Goal: Task Accomplishment & Management: Use online tool/utility

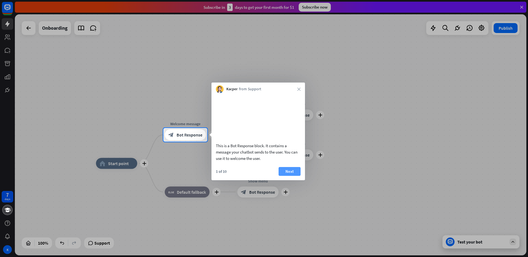
click at [286, 176] on button "Next" at bounding box center [290, 171] width 22 height 9
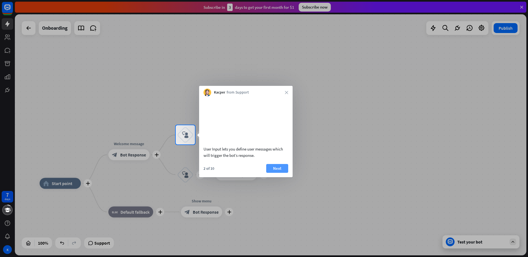
click at [279, 173] on button "Next" at bounding box center [277, 168] width 22 height 9
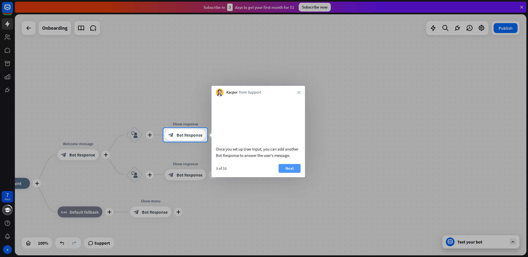
click at [283, 173] on button "Next" at bounding box center [290, 168] width 22 height 9
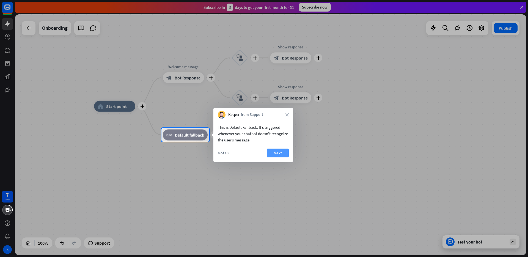
click at [276, 154] on button "Next" at bounding box center [278, 153] width 22 height 9
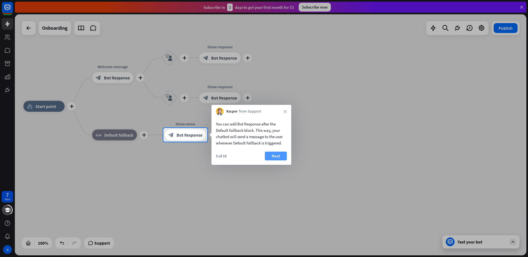
click at [272, 155] on button "Next" at bounding box center [276, 156] width 22 height 9
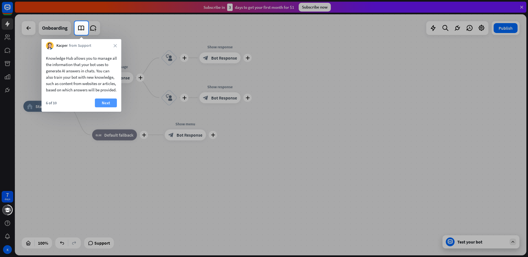
click at [102, 107] on button "Next" at bounding box center [106, 102] width 22 height 9
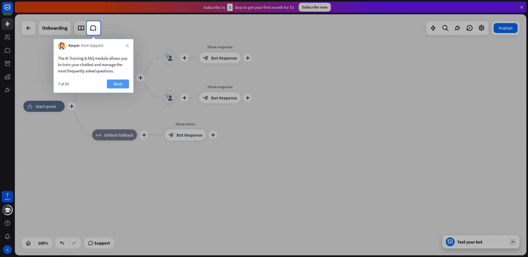
click at [117, 84] on button "Next" at bounding box center [118, 84] width 22 height 9
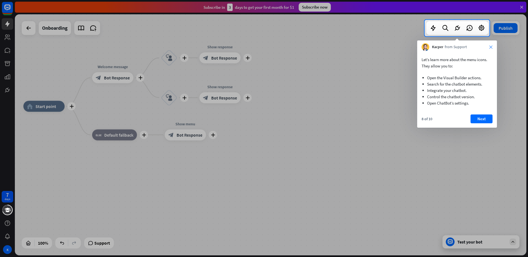
click at [492, 45] on icon "close" at bounding box center [490, 46] width 3 height 3
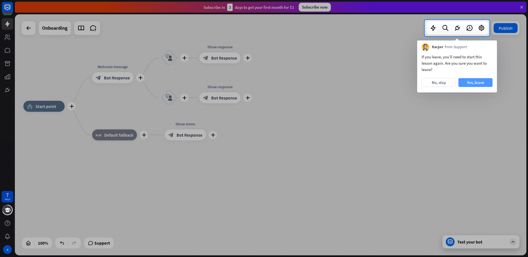
click at [461, 82] on button "Yes, leave" at bounding box center [476, 82] width 34 height 9
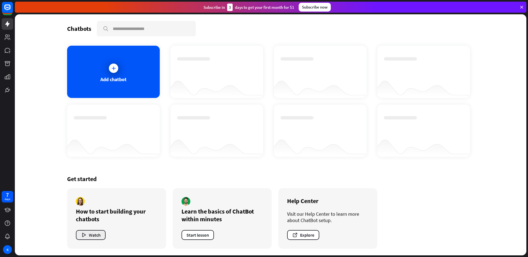
click at [98, 236] on button "Watch" at bounding box center [91, 235] width 30 height 10
click at [374, 60] on div "close" at bounding box center [264, 128] width 528 height 257
click at [118, 75] on div "Add chatbot" at bounding box center [113, 72] width 93 height 52
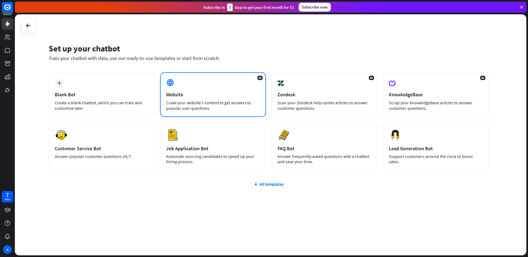
click at [204, 100] on div "Crawl your website’s content to get answers to popular user questions." at bounding box center [213, 105] width 94 height 11
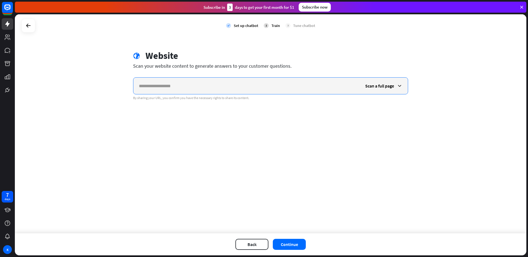
paste input "**********"
type input "**********"
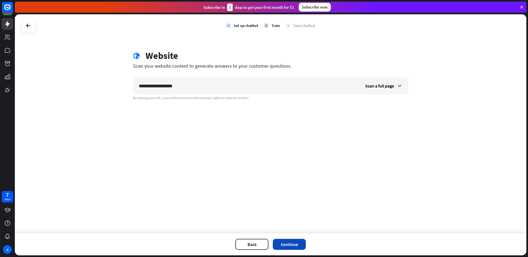
click at [291, 245] on button "Continue" at bounding box center [289, 244] width 33 height 11
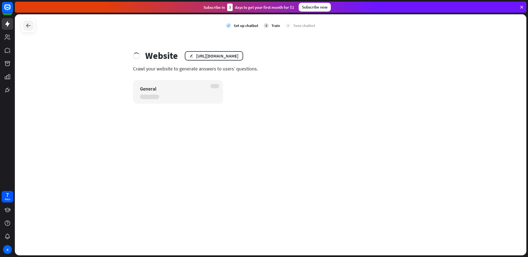
click at [28, 26] on icon at bounding box center [28, 25] width 7 height 7
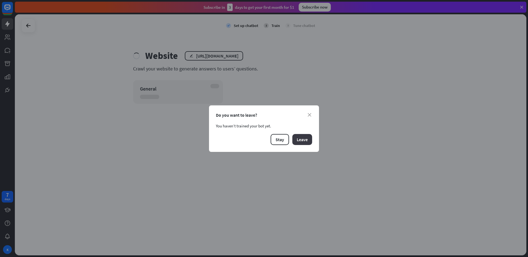
click at [307, 144] on button "Leave" at bounding box center [302, 139] width 20 height 11
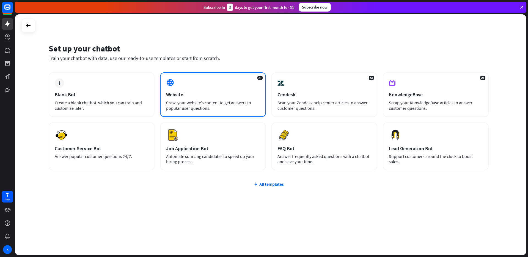
click at [204, 97] on div "Website" at bounding box center [213, 94] width 94 height 6
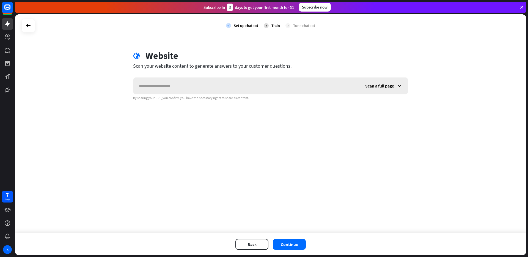
click at [384, 87] on span "Scan a full page" at bounding box center [379, 86] width 29 height 6
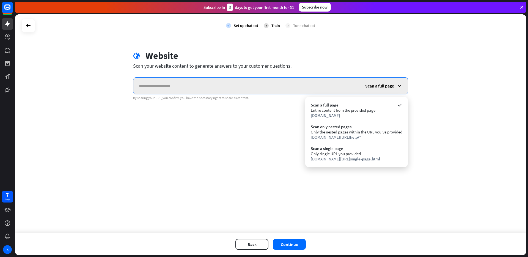
click at [280, 84] on input "text" at bounding box center [246, 86] width 226 height 17
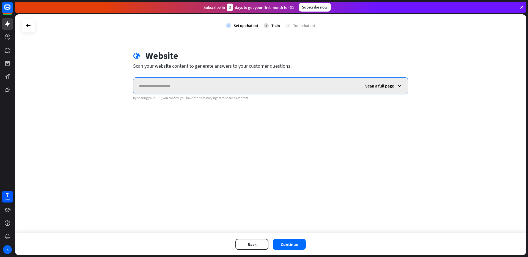
paste input "**********"
type input "**********"
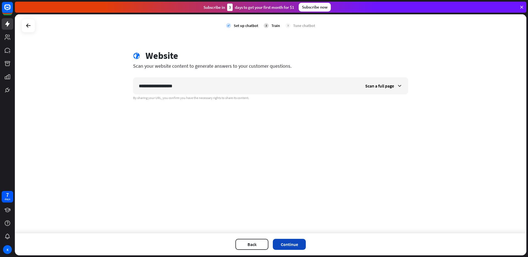
click at [293, 245] on button "Continue" at bounding box center [289, 244] width 33 height 11
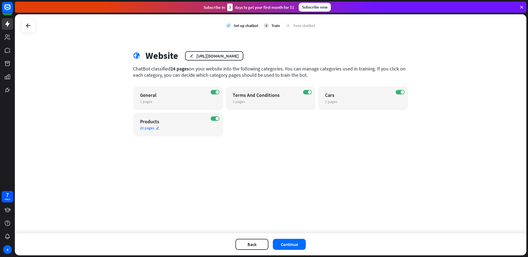
click at [157, 127] on icon "edit" at bounding box center [158, 128] width 4 height 4
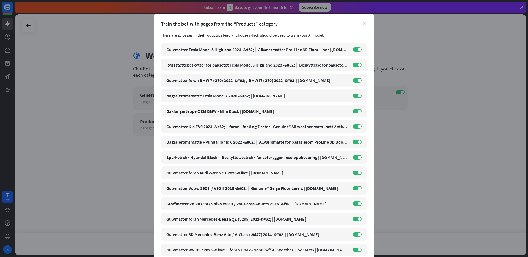
click at [363, 21] on icon "close" at bounding box center [365, 23] width 4 height 4
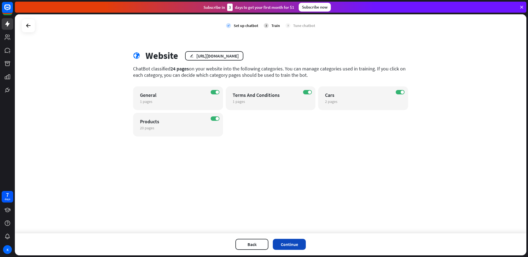
click at [298, 244] on button "Continue" at bounding box center [289, 244] width 33 height 11
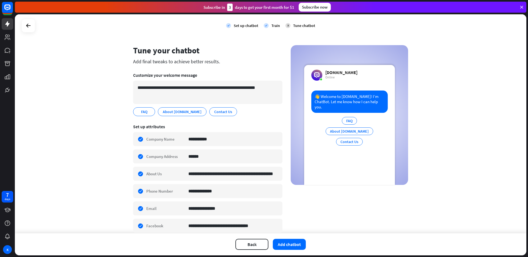
scroll to position [5, 0]
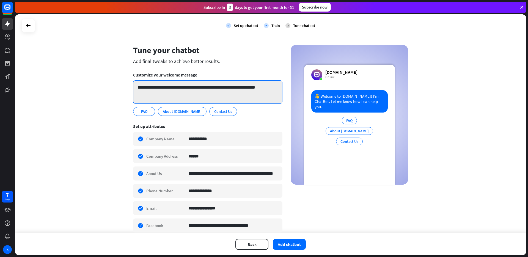
click at [192, 95] on textarea "**********" at bounding box center [207, 91] width 149 height 23
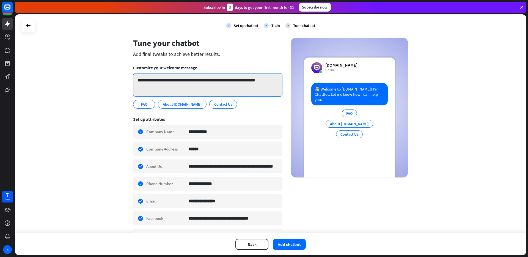
click at [254, 82] on textarea "**********" at bounding box center [207, 84] width 149 height 23
drag, startPoint x: 275, startPoint y: 81, endPoint x: 143, endPoint y: 81, distance: 131.5
click at [143, 81] on textarea "**********" at bounding box center [207, 84] width 149 height 23
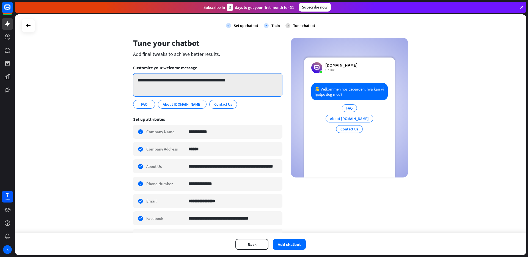
type textarea "**********"
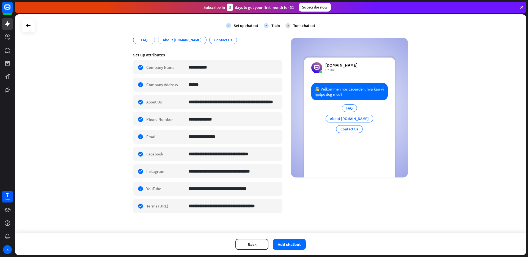
scroll to position [77, 0]
click at [239, 102] on input "**********" at bounding box center [233, 101] width 90 height 13
click at [233, 103] on input "**********" at bounding box center [233, 101] width 90 height 13
drag, startPoint x: 213, startPoint y: 102, endPoint x: 300, endPoint y: 111, distance: 86.8
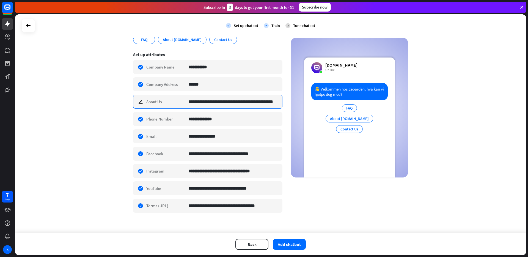
click at [300, 111] on div "**********" at bounding box center [270, 96] width 275 height 247
click at [283, 102] on div "**********" at bounding box center [270, 96] width 275 height 247
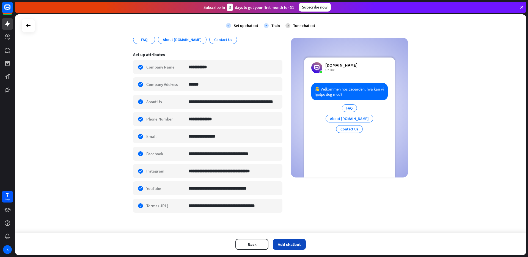
click at [293, 245] on button "Add chatbot" at bounding box center [289, 244] width 33 height 11
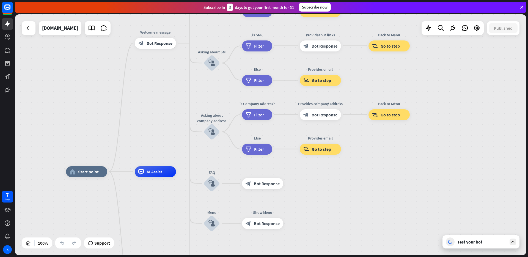
drag, startPoint x: 202, startPoint y: 87, endPoint x: 151, endPoint y: 124, distance: 63.1
click at [151, 124] on div "home_2 Start point Welcome message block_bot_response Bot Response About us blo…" at bounding box center [271, 134] width 512 height 241
click at [481, 243] on div "Test your bot" at bounding box center [483, 242] width 50 height 6
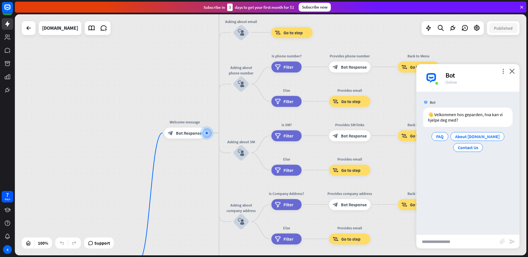
click at [442, 240] on input "text" at bounding box center [458, 242] width 83 height 14
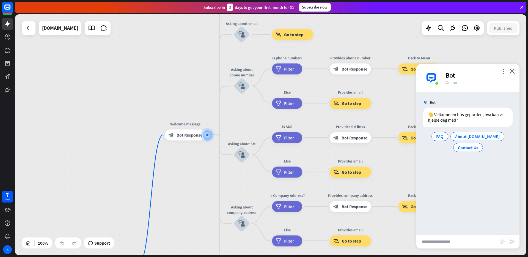
type input "*"
type input "**********"
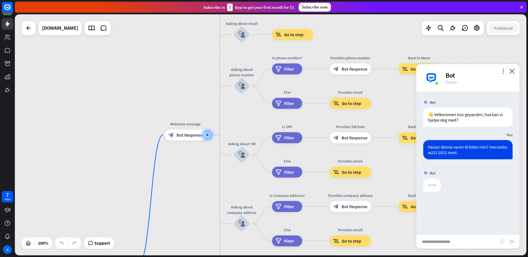
paste input "**********"
type input "**********"
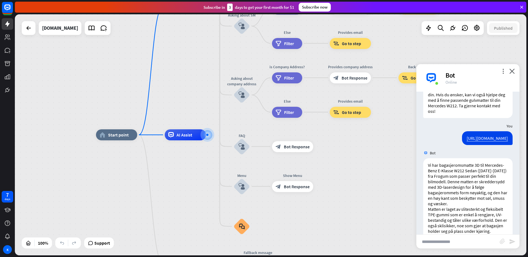
scroll to position [223, 0]
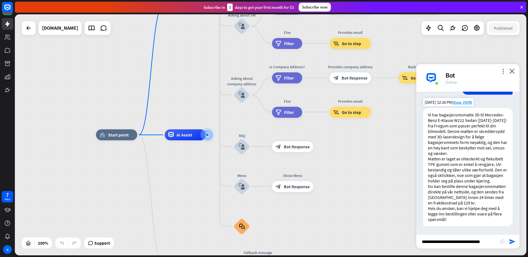
type input "**********"
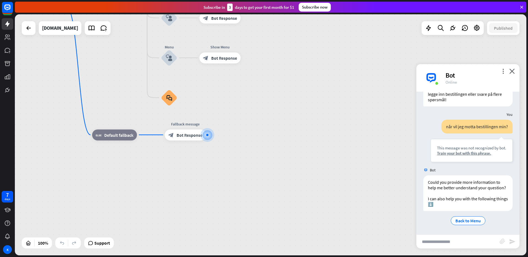
scroll to position [348, 0]
click at [200, 132] on div "block_bot_response Bot Response" at bounding box center [185, 134] width 41 height 11
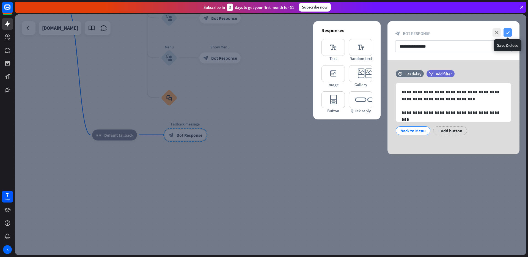
click at [508, 30] on icon "check" at bounding box center [508, 32] width 8 height 8
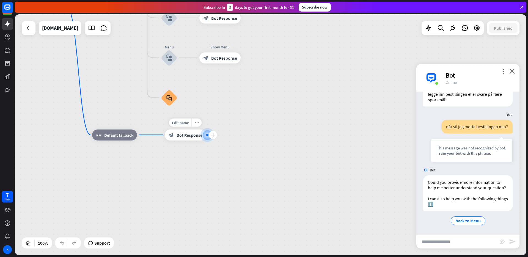
click at [188, 140] on div "Edit name more_horiz plus Fallback message block_bot_response Bot Response" at bounding box center [185, 134] width 41 height 11
click at [211, 135] on icon "plus" at bounding box center [213, 135] width 4 height 4
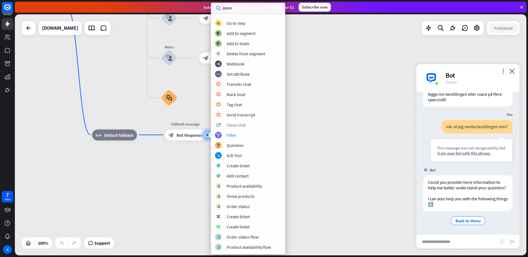
scroll to position [70, 0]
click at [313, 114] on div "home_2 Start point Welcome message block_bot_response Bot Response About us blo…" at bounding box center [279, 126] width 512 height 241
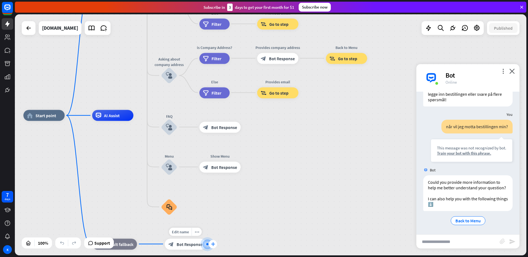
click at [210, 245] on div "plus" at bounding box center [213, 244] width 8 height 8
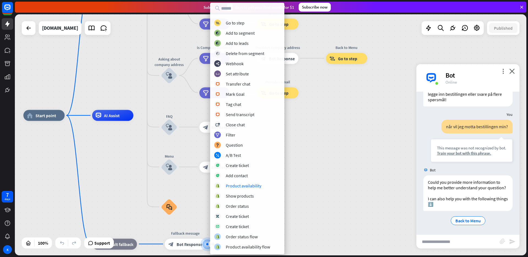
click at [365, 181] on div "home_2 Start point Welcome message block_bot_response Bot Response About us blo…" at bounding box center [279, 235] width 512 height 241
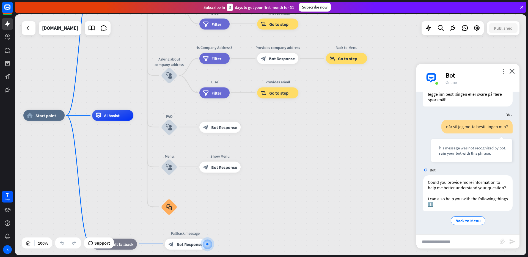
click at [337, 172] on div "home_2 Start point Welcome message block_bot_response Bot Response About us blo…" at bounding box center [279, 235] width 512 height 241
click at [211, 245] on icon "plus" at bounding box center [213, 244] width 4 height 4
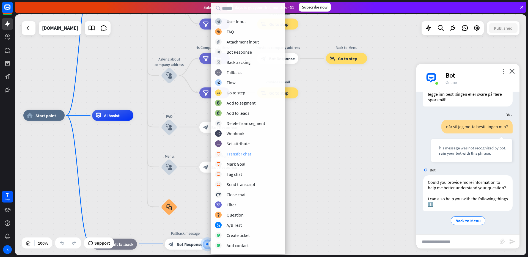
click at [252, 155] on div "block_livechat Transfer chat" at bounding box center [248, 153] width 66 height 7
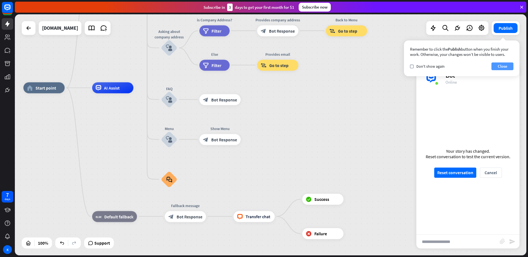
click at [507, 66] on button "Close" at bounding box center [503, 66] width 22 height 8
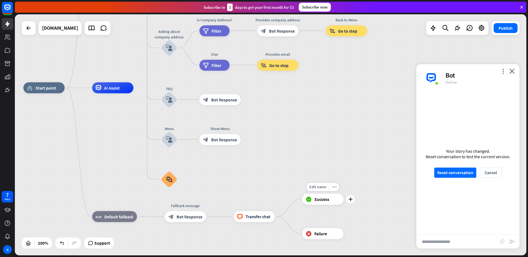
click at [329, 197] on div "block_success Success" at bounding box center [322, 199] width 41 height 11
click at [463, 174] on button "Reset conversation" at bounding box center [455, 173] width 42 height 10
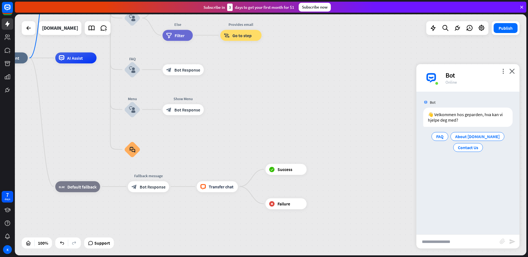
drag, startPoint x: 386, startPoint y: 163, endPoint x: 277, endPoint y: -40, distance: 231.0
click at [277, 0] on html "7 days K close Product Help First steps Get started with ChatBot Help Center Fo…" at bounding box center [264, 128] width 528 height 257
drag, startPoint x: 464, startPoint y: 237, endPoint x: 465, endPoint y: 234, distance: 3.6
click at [464, 236] on input "text" at bounding box center [458, 242] width 83 height 14
type input "**********"
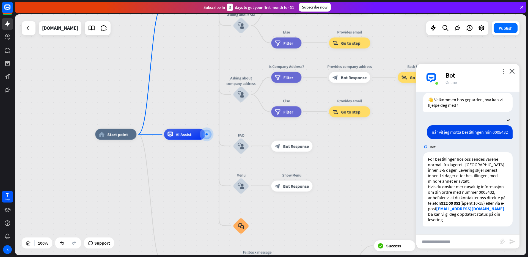
scroll to position [15, 0]
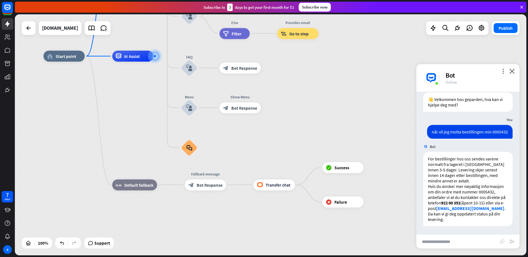
drag, startPoint x: 373, startPoint y: 202, endPoint x: 321, endPoint y: 124, distance: 94.6
click at [321, 124] on div "home_2 Start point Welcome message block_bot_response Bot Response About us blo…" at bounding box center [299, 176] width 512 height 241
click at [443, 243] on input "text" at bounding box center [458, 242] width 83 height 14
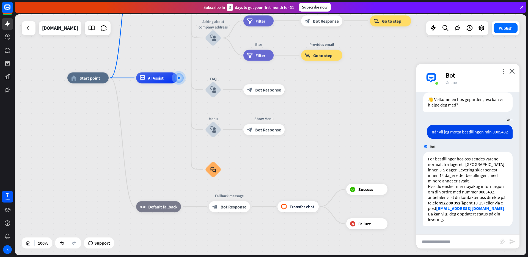
drag, startPoint x: 357, startPoint y: 109, endPoint x: 399, endPoint y: 148, distance: 57.6
click at [402, 149] on div "home_2 Start point Welcome message block_bot_response Bot Response About us blo…" at bounding box center [323, 198] width 512 height 241
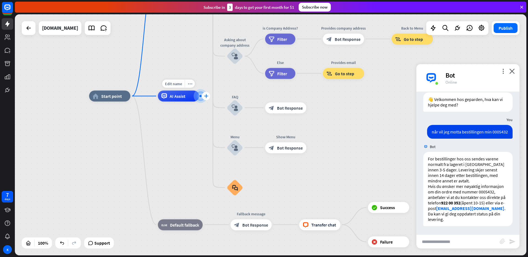
click at [204, 97] on icon "plus" at bounding box center [206, 96] width 4 height 4
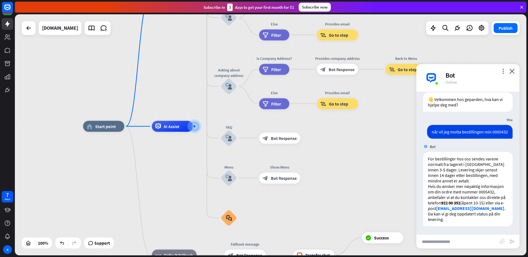
drag, startPoint x: 184, startPoint y: 59, endPoint x: 178, endPoint y: 89, distance: 30.9
click at [178, 89] on div "home_2 Start point Welcome message block_bot_response Bot Response About us blo…" at bounding box center [271, 134] width 512 height 241
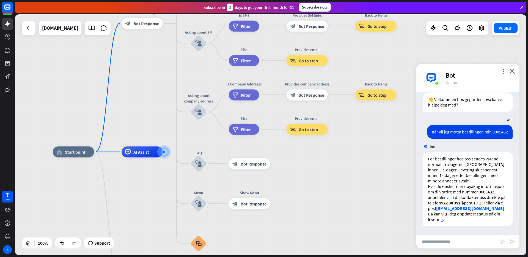
drag, startPoint x: 178, startPoint y: 89, endPoint x: 145, endPoint y: 110, distance: 38.8
click at [145, 110] on div "home_2 Start point Welcome message block_bot_response Bot Response About us blo…" at bounding box center [271, 134] width 512 height 241
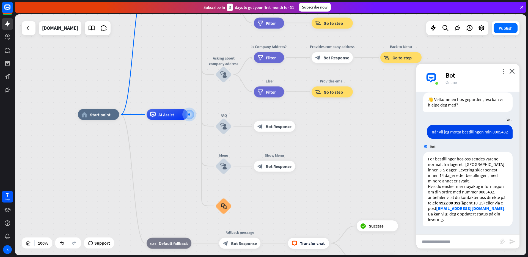
drag, startPoint x: 162, startPoint y: 102, endPoint x: 191, endPoint y: 90, distance: 31.6
click at [190, 81] on div "home_2 Start point Welcome message block_bot_response Bot Response About us blo…" at bounding box center [271, 134] width 512 height 241
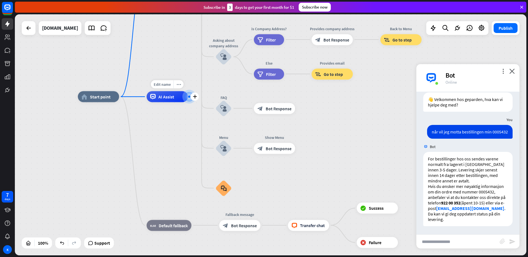
click at [192, 98] on div "plus" at bounding box center [195, 96] width 8 height 8
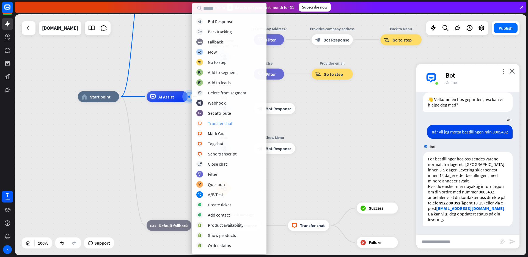
click at [232, 123] on div "block_livechat Transfer chat" at bounding box center [229, 123] width 66 height 7
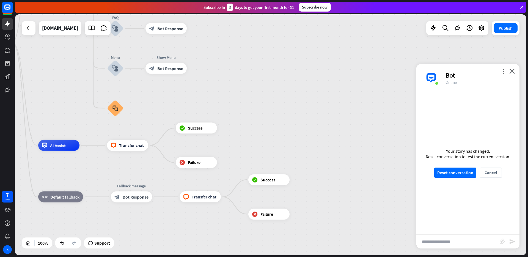
drag, startPoint x: 264, startPoint y: 118, endPoint x: 215, endPoint y: 95, distance: 54.2
click at [215, 95] on div "home_2 Start point Welcome message block_bot_response Bot Response About us blo…" at bounding box center [225, 162] width 512 height 241
click at [452, 172] on button "Reset conversation" at bounding box center [455, 173] width 42 height 10
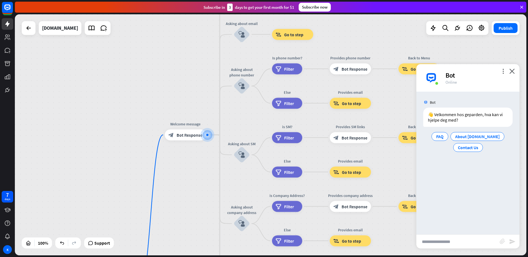
click at [456, 241] on input "text" at bounding box center [458, 242] width 83 height 14
type input "**********"
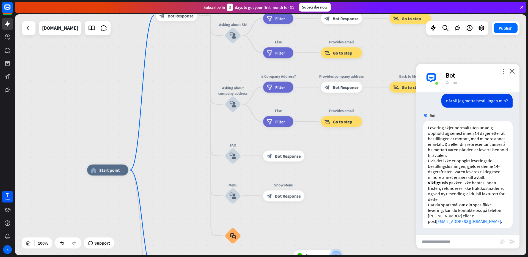
scroll to position [48, 0]
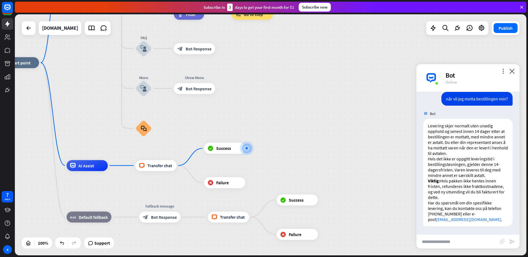
drag, startPoint x: 317, startPoint y: 129, endPoint x: 358, endPoint y: 154, distance: 48.6
click at [358, 154] on div "home_2 Start point Welcome message block_bot_response Bot Response About us blo…" at bounding box center [254, 183] width 512 height 241
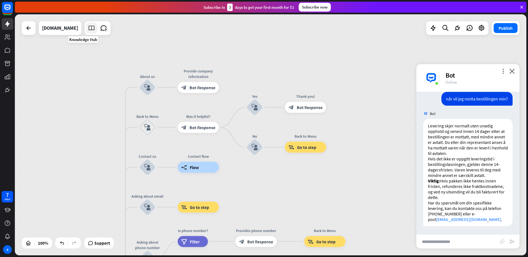
click at [88, 28] on icon at bounding box center [91, 27] width 7 height 7
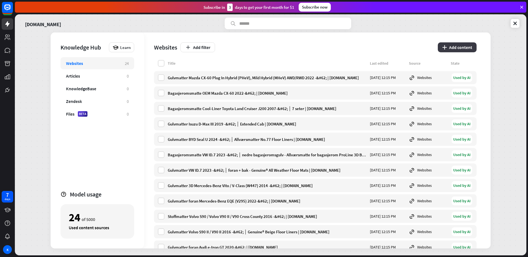
click at [463, 46] on button "plus Add content" at bounding box center [457, 47] width 39 height 10
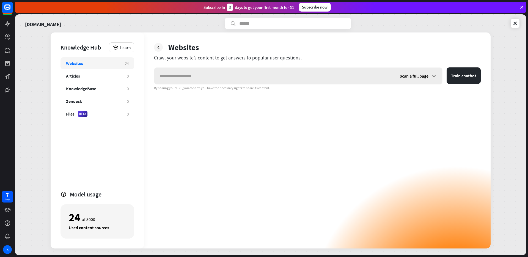
click at [243, 78] on input "text" at bounding box center [274, 76] width 240 height 17
click at [406, 76] on span "Scan a full page" at bounding box center [414, 76] width 29 height 6
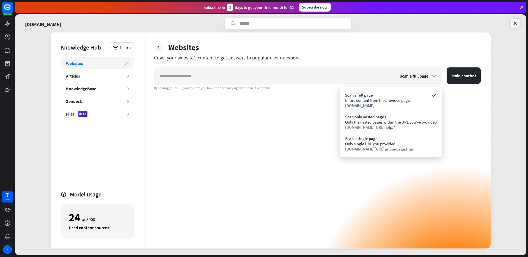
click at [327, 103] on div "Scan a full page Train chatbot By sharing your URL, you confirm you have the ne…" at bounding box center [317, 157] width 327 height 181
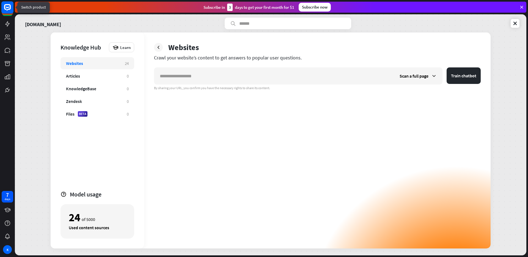
click at [7, 10] on icon at bounding box center [7, 7] width 7 height 7
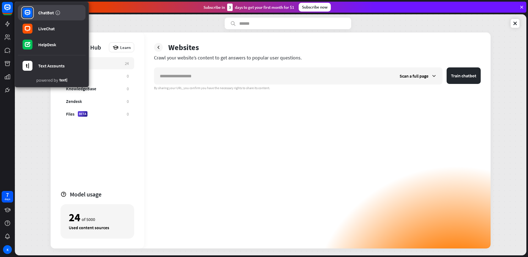
click at [39, 11] on div "ChatBot" at bounding box center [46, 13] width 16 height 6
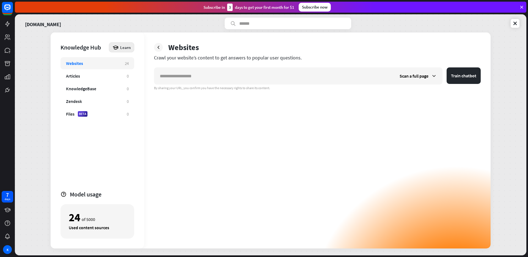
click at [113, 47] on icon at bounding box center [116, 47] width 6 height 6
click at [513, 24] on icon at bounding box center [516, 24] width 6 height 6
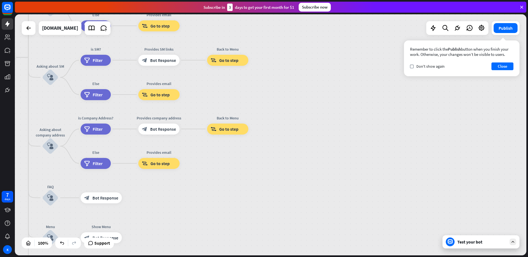
drag, startPoint x: 362, startPoint y: 87, endPoint x: 158, endPoint y: 201, distance: 232.8
click at [149, 256] on div "home_2 Start point Welcome message block_bot_response Bot Response About us blo…" at bounding box center [271, 135] width 513 height 243
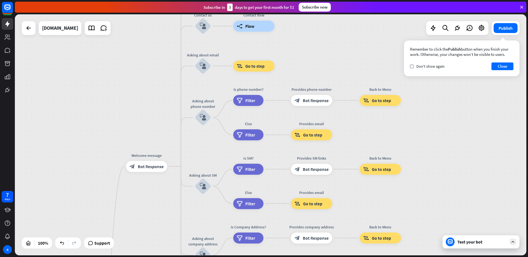
drag, startPoint x: 217, startPoint y: 94, endPoint x: 365, endPoint y: 199, distance: 181.8
click at [365, 199] on div "home_2 Start point Welcome message block_bot_response Bot Response About us blo…" at bounding box center [271, 134] width 512 height 241
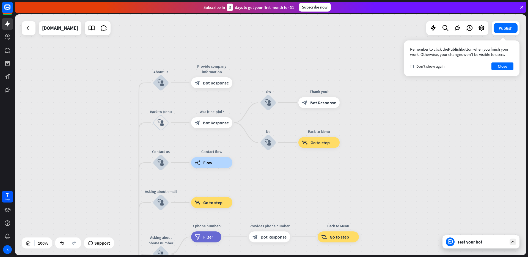
drag, startPoint x: 272, startPoint y: 83, endPoint x: 241, endPoint y: 210, distance: 130.0
click at [234, 218] on div "home_2 Start point Welcome message block_bot_response Bot Response About us blo…" at bounding box center [271, 134] width 512 height 241
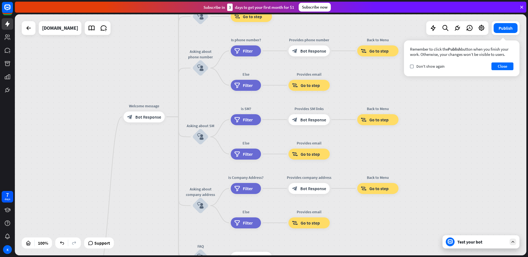
drag, startPoint x: 108, startPoint y: 193, endPoint x: 153, endPoint y: 19, distance: 179.8
click at [153, 19] on div "home_2 Start point Welcome message block_bot_response Bot Response About us blo…" at bounding box center [271, 134] width 512 height 241
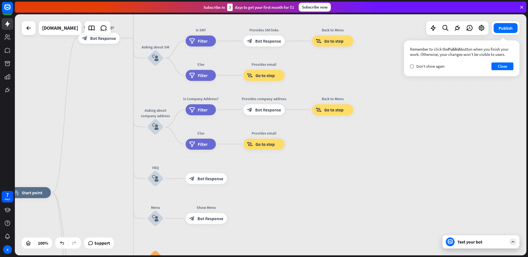
drag, startPoint x: 155, startPoint y: 151, endPoint x: 120, endPoint y: 96, distance: 65.5
click at [110, 77] on div "home_2 Start point Welcome message block_bot_response Bot Response About us blo…" at bounding box center [271, 134] width 512 height 241
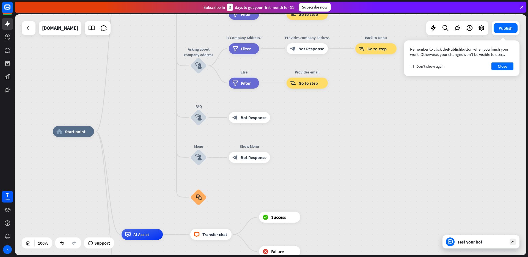
drag, startPoint x: 125, startPoint y: 95, endPoint x: 170, endPoint y: 37, distance: 73.5
click at [170, 37] on div "home_2 Start point Welcome message block_bot_response Bot Response About us blo…" at bounding box center [271, 134] width 512 height 241
click at [88, 25] on icon at bounding box center [91, 27] width 7 height 7
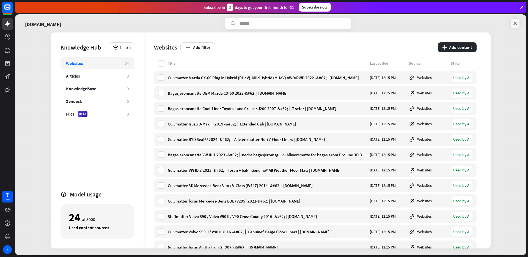
click at [516, 25] on icon at bounding box center [516, 24] width 6 height 6
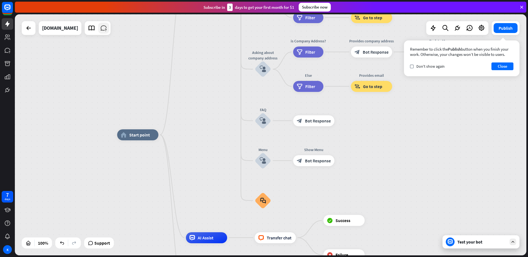
click at [100, 28] on icon at bounding box center [103, 27] width 7 height 7
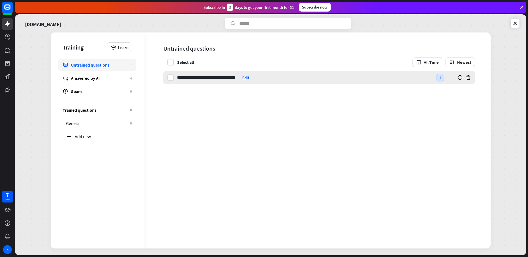
click at [226, 80] on input "**********" at bounding box center [208, 77] width 63 height 13
click at [253, 145] on div "**********" at bounding box center [317, 140] width 347 height 216
click at [109, 78] on div "Answered by AI" at bounding box center [99, 78] width 56 height 6
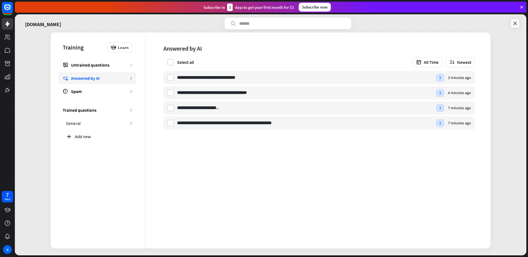
click at [517, 22] on icon at bounding box center [516, 24] width 6 height 6
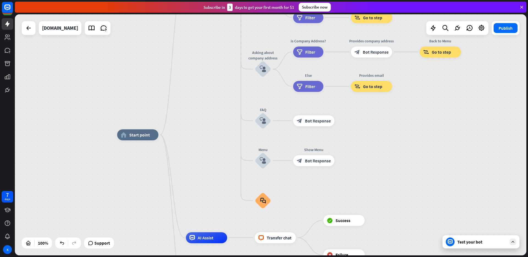
click at [477, 242] on div "Test your bot" at bounding box center [483, 242] width 50 height 6
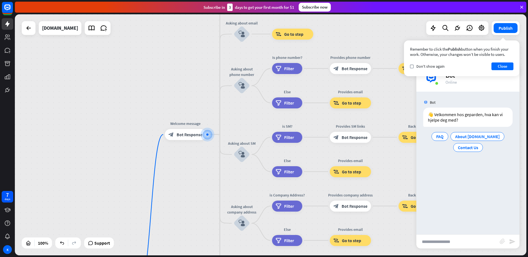
click at [459, 241] on input "text" at bounding box center [458, 242] width 83 height 14
type input "**********"
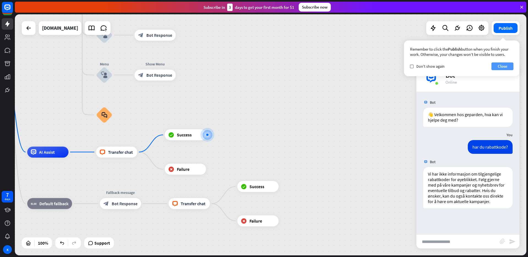
click at [505, 65] on button "Close" at bounding box center [503, 66] width 22 height 8
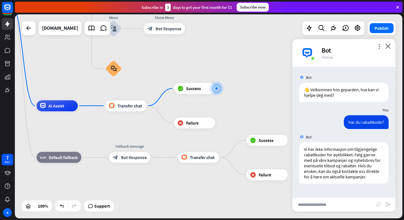
drag, startPoint x: 244, startPoint y: 72, endPoint x: 209, endPoint y: 73, distance: 35.5
click at [209, 73] on div "home_2 Start point Welcome message block_bot_response Bot Response About us blo…" at bounding box center [162, 105] width 388 height 204
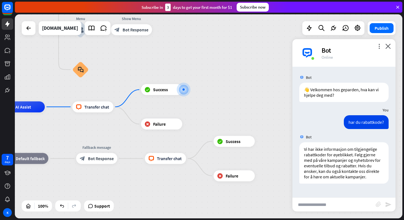
click at [322, 199] on input "text" at bounding box center [334, 204] width 83 height 14
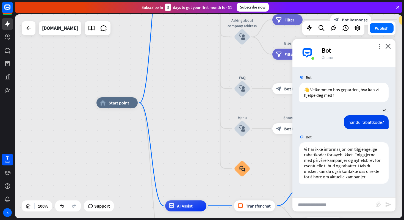
drag, startPoint x: 111, startPoint y: 80, endPoint x: 272, endPoint y: 177, distance: 188.3
click at [272, 177] on div "home_2 Start point Welcome message block_bot_response Bot Response About us blo…" at bounding box center [291, 205] width 388 height 204
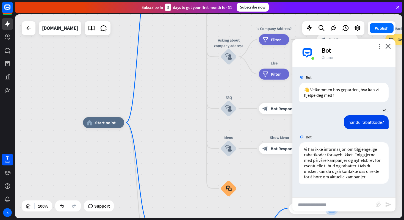
drag, startPoint x: 195, startPoint y: 64, endPoint x: 172, endPoint y: 101, distance: 43.0
click at [172, 101] on div "home_2 Start point Welcome message block_bot_response Bot Response About us blo…" at bounding box center [209, 116] width 388 height 204
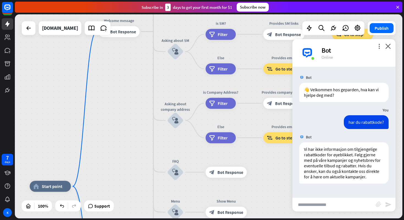
drag, startPoint x: 174, startPoint y: 60, endPoint x: 107, endPoint y: 138, distance: 103.3
click at [107, 138] on div "home_2 Start point Welcome message block_bot_response Bot Response About us blo…" at bounding box center [209, 116] width 388 height 204
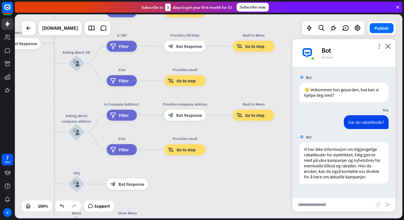
drag, startPoint x: 148, startPoint y: 42, endPoint x: 70, endPoint y: 5, distance: 86.3
click at [70, 5] on div "close Product Help First steps Get started with ChatBot Help Center Follow step…" at bounding box center [210, 110] width 390 height 220
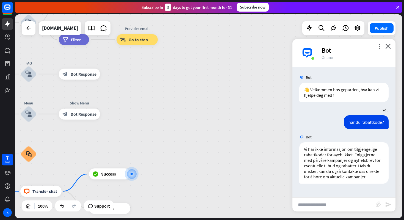
drag, startPoint x: 231, startPoint y: 171, endPoint x: 185, endPoint y: 79, distance: 102.9
click at [185, 79] on div "home_2 Start point Welcome message block_bot_response Bot Response About us blo…" at bounding box center [209, 116] width 388 height 204
click at [88, 29] on icon at bounding box center [91, 27] width 7 height 7
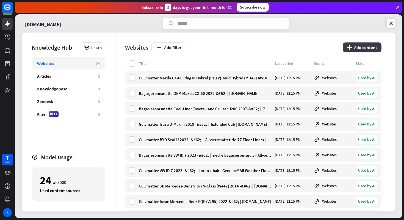
click at [350, 46] on icon "plus" at bounding box center [349, 47] width 5 height 4
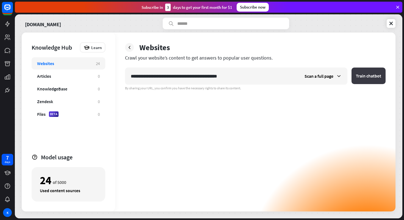
type input "**********"
click at [368, 76] on button "Train chatbot" at bounding box center [369, 75] width 34 height 17
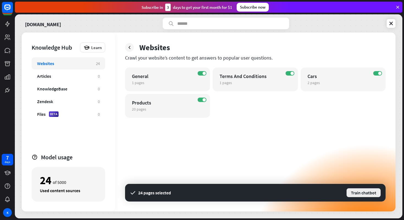
click at [366, 193] on button "Train chatbot" at bounding box center [363, 192] width 35 height 10
